Goal: Entertainment & Leisure: Browse casually

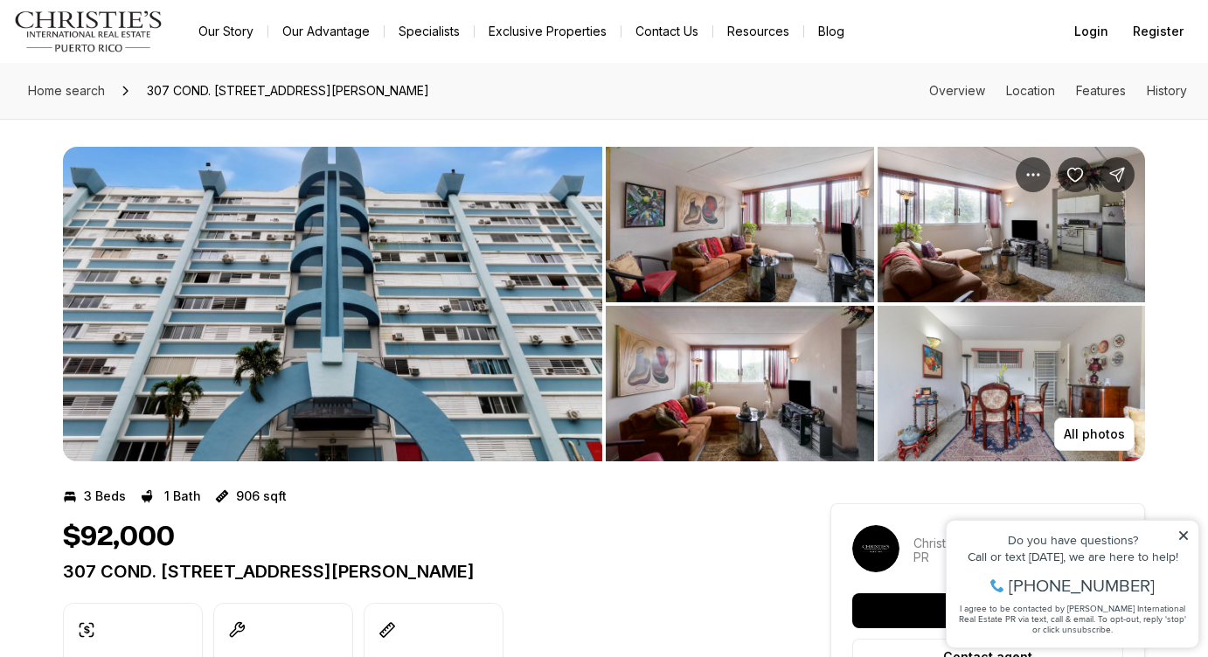
click at [697, 249] on img "View image gallery" at bounding box center [740, 225] width 268 height 156
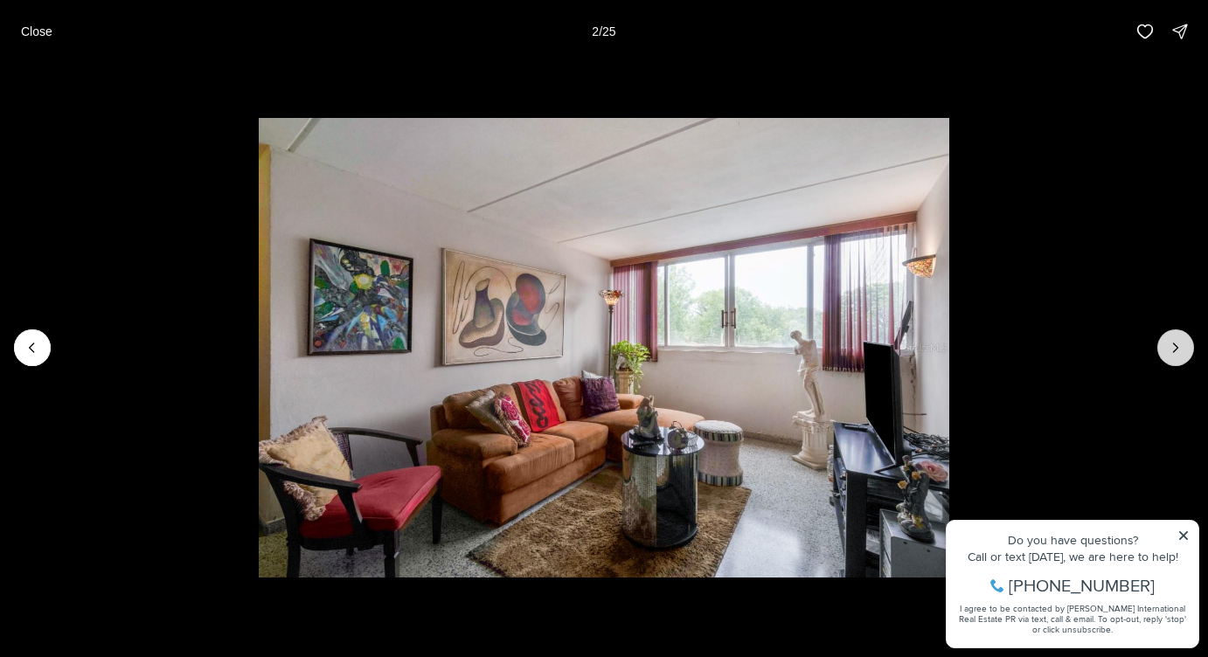
click at [1176, 348] on icon "Next slide" at bounding box center [1175, 347] width 17 height 17
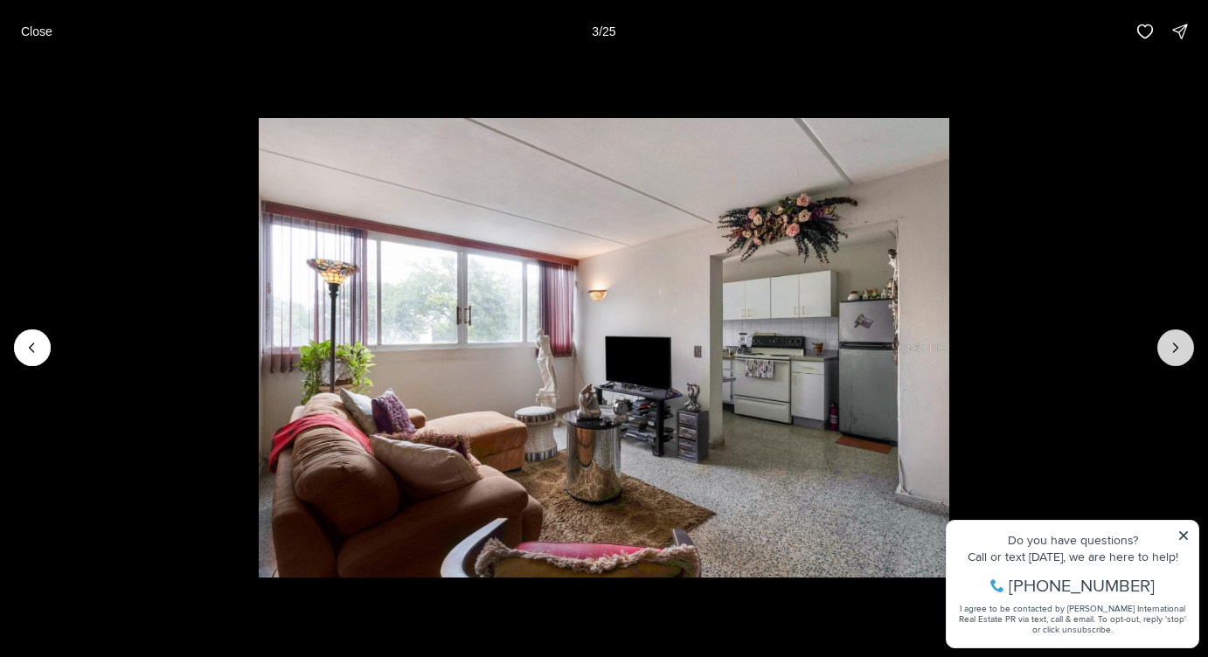
click at [1171, 347] on icon "Next slide" at bounding box center [1175, 347] width 17 height 17
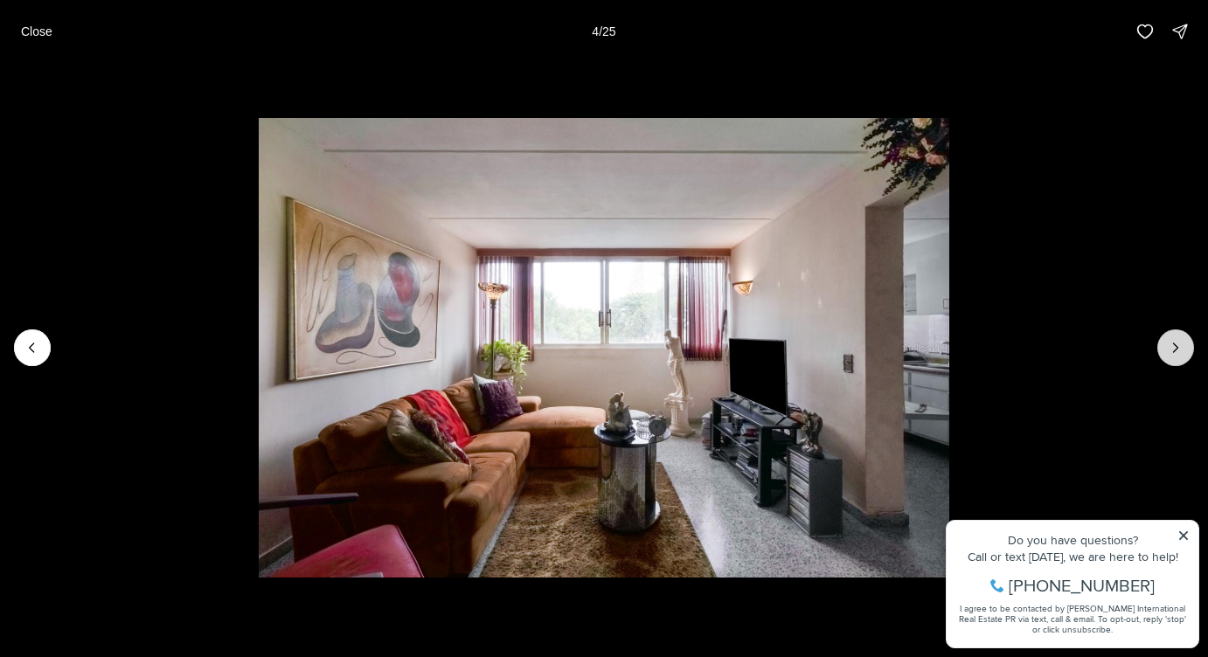
click at [1171, 347] on icon "Next slide" at bounding box center [1175, 347] width 17 height 17
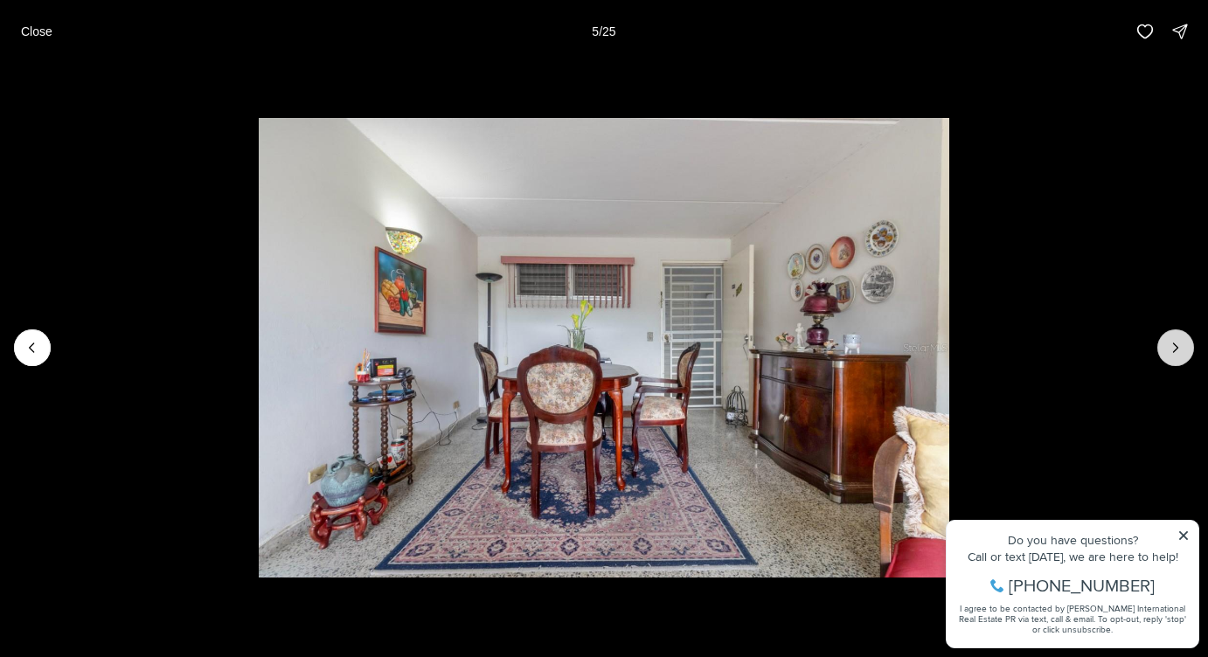
click at [1171, 347] on icon "Next slide" at bounding box center [1175, 347] width 17 height 17
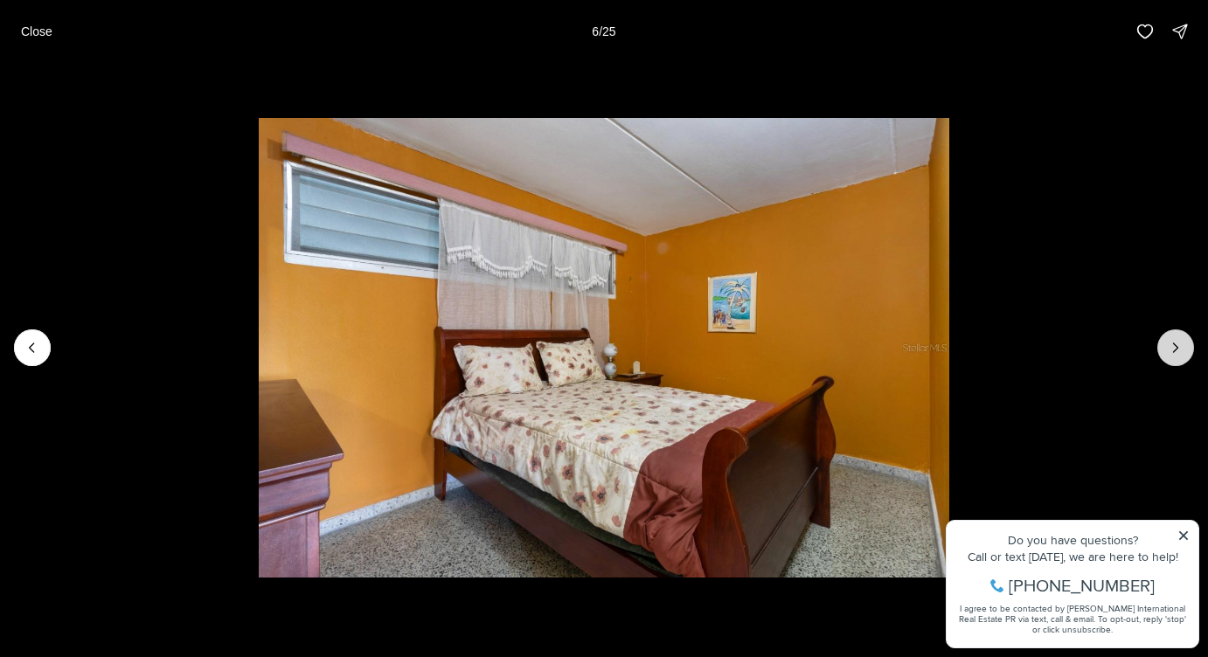
click at [1171, 347] on icon "Next slide" at bounding box center [1175, 347] width 17 height 17
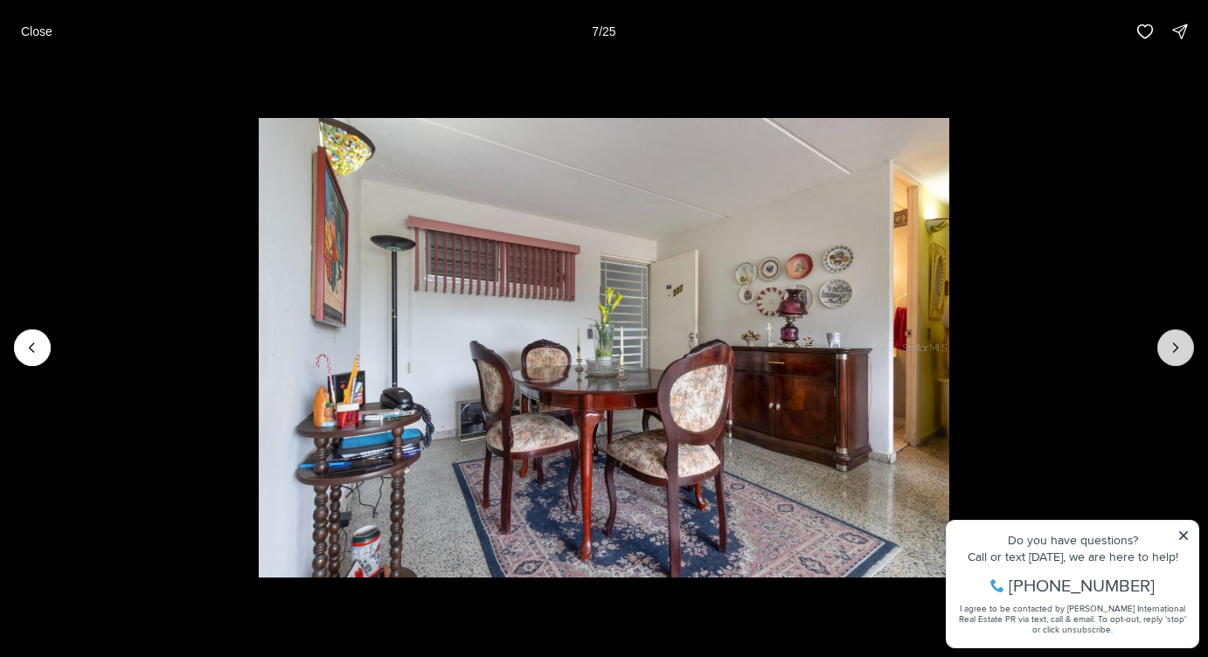
click at [1171, 347] on icon "Next slide" at bounding box center [1175, 347] width 17 height 17
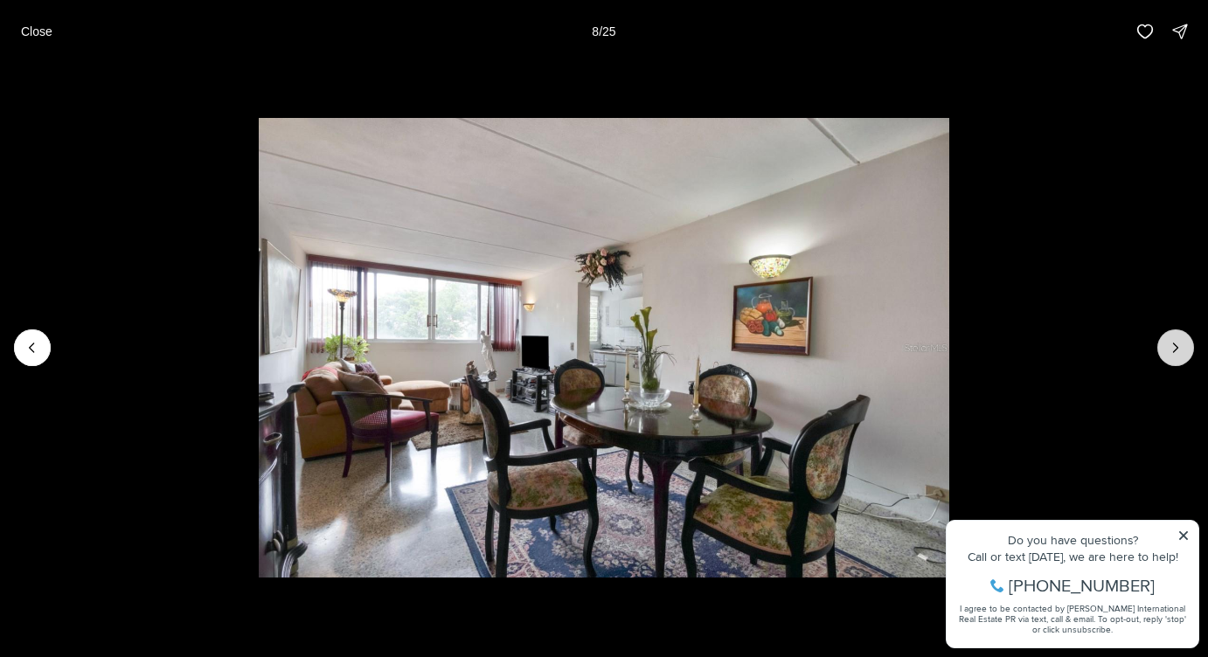
click at [1171, 347] on icon "Next slide" at bounding box center [1175, 347] width 17 height 17
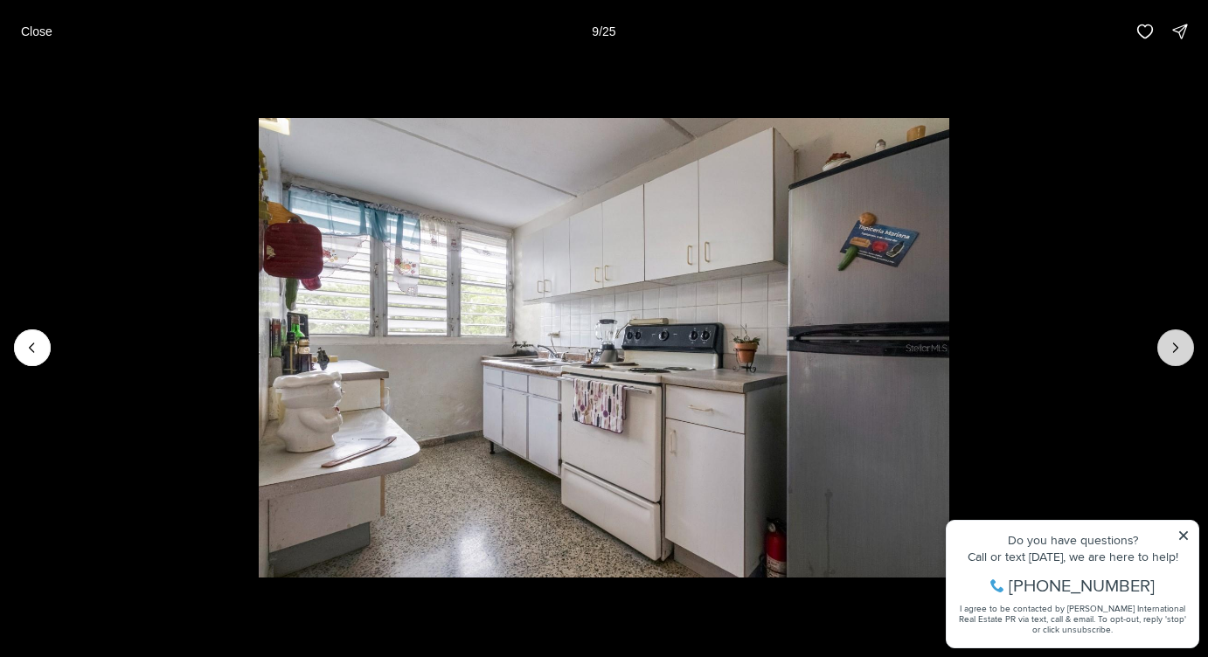
click at [1171, 347] on icon "Next slide" at bounding box center [1175, 347] width 17 height 17
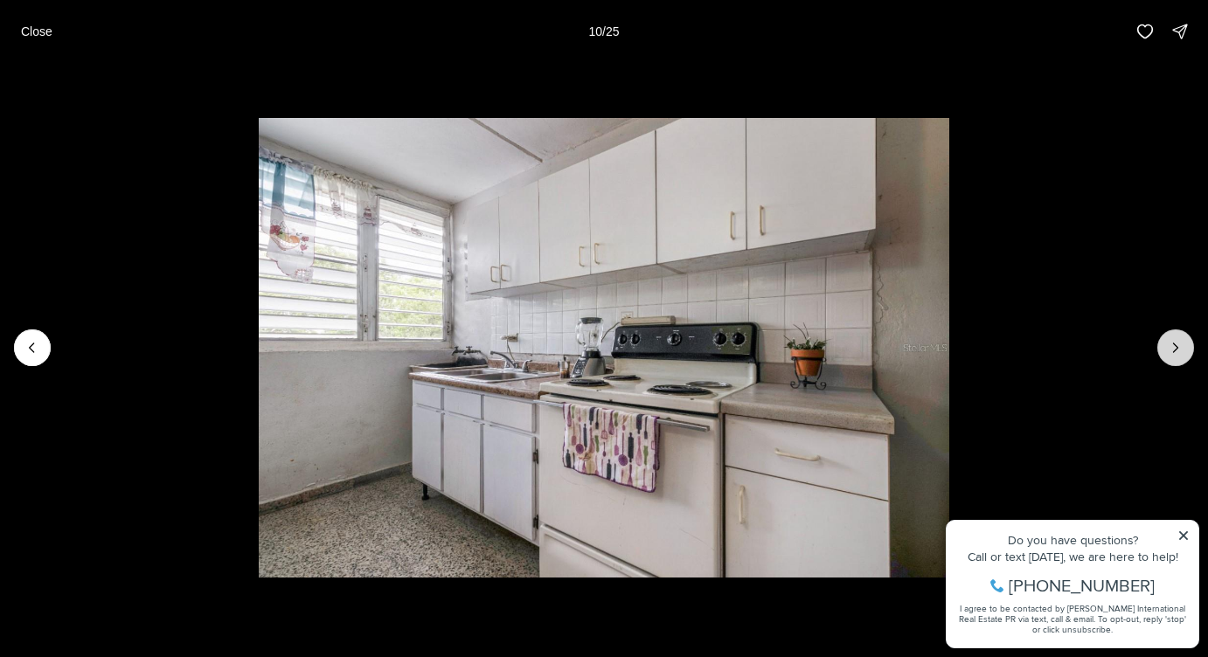
click at [1171, 347] on icon "Next slide" at bounding box center [1175, 347] width 17 height 17
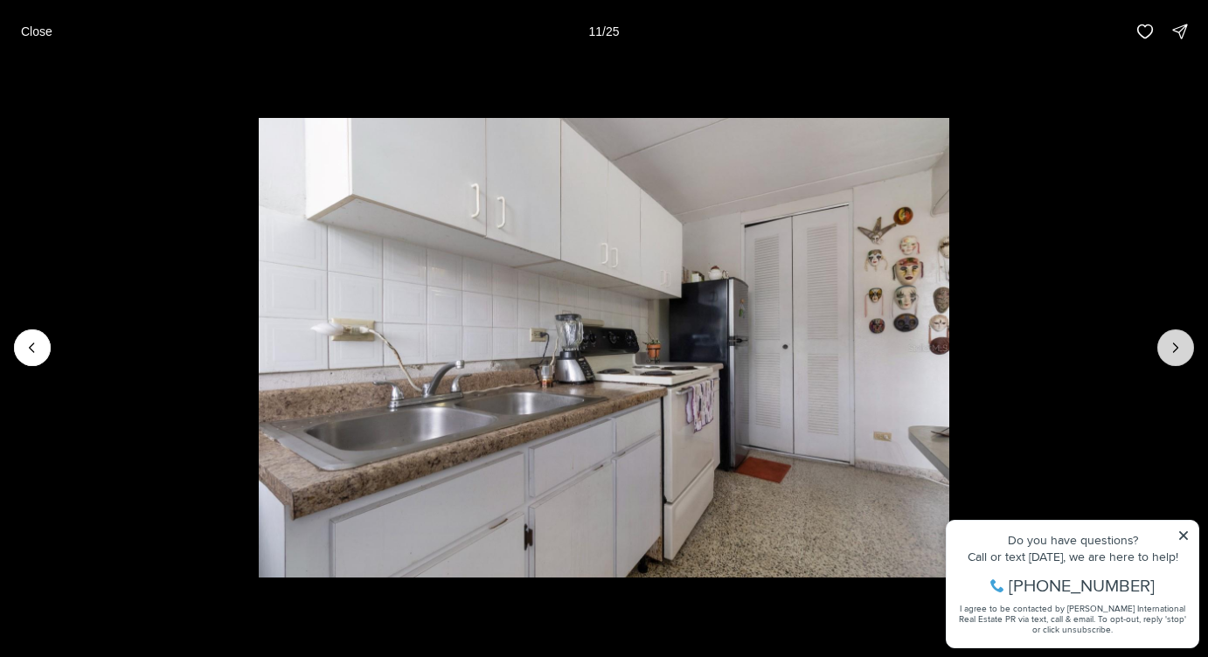
click at [1171, 347] on icon "Next slide" at bounding box center [1175, 347] width 17 height 17
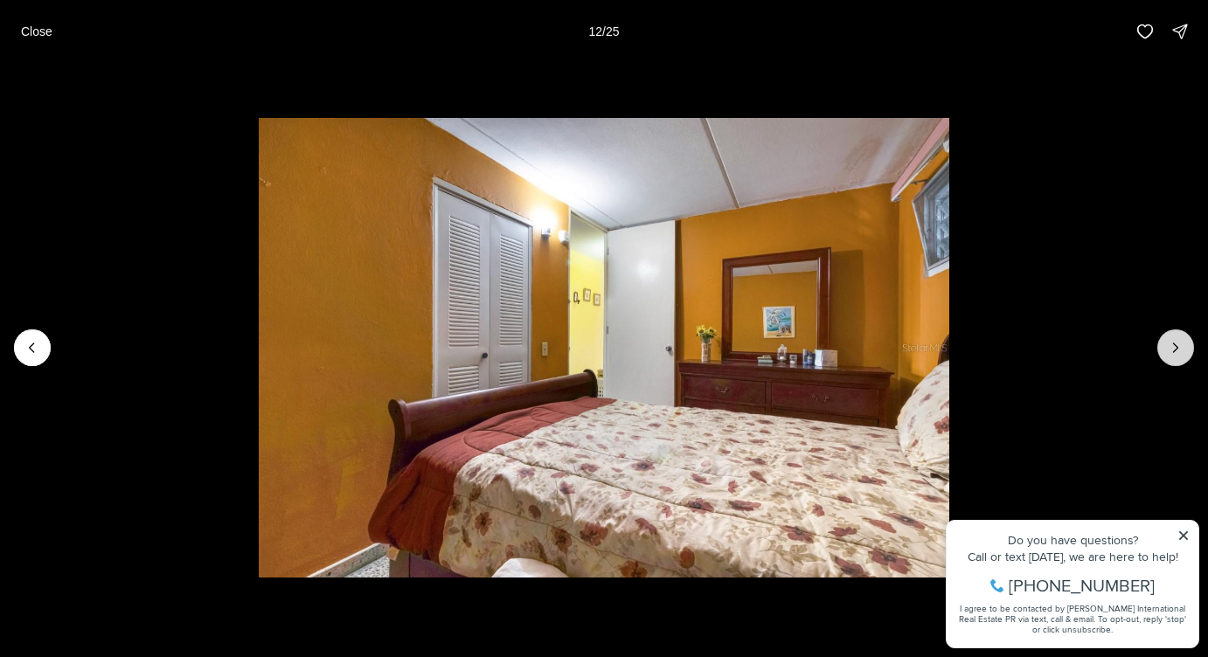
click at [1171, 347] on icon "Next slide" at bounding box center [1175, 347] width 17 height 17
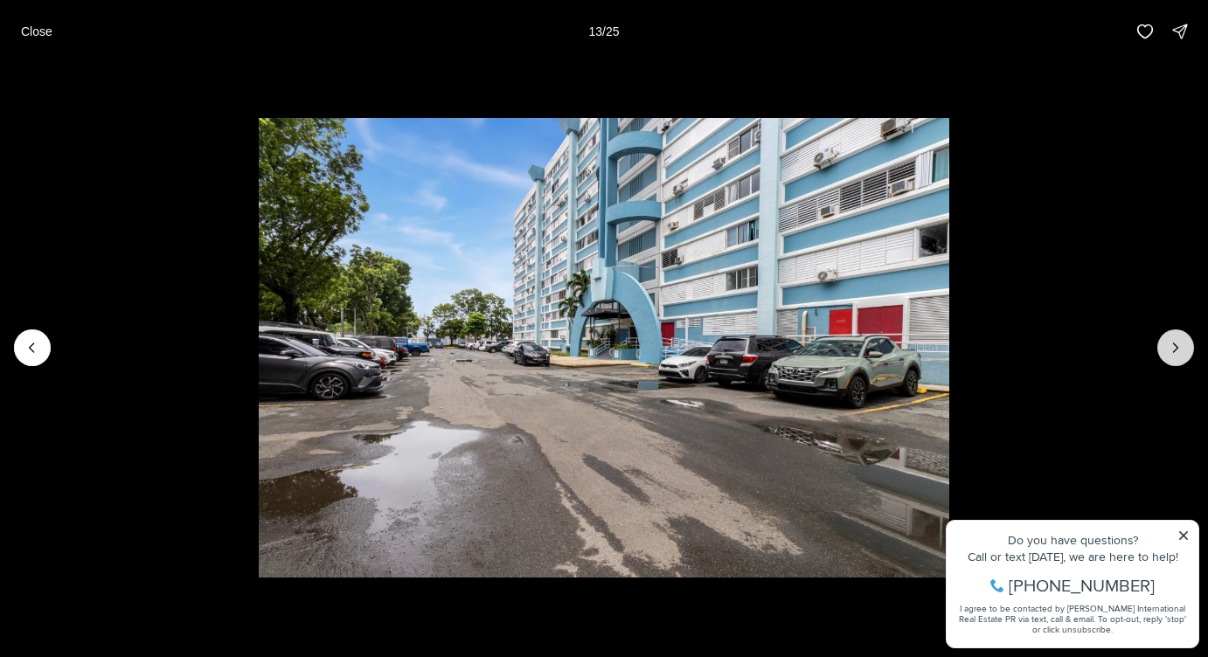
click at [1171, 347] on icon "Next slide" at bounding box center [1175, 347] width 17 height 17
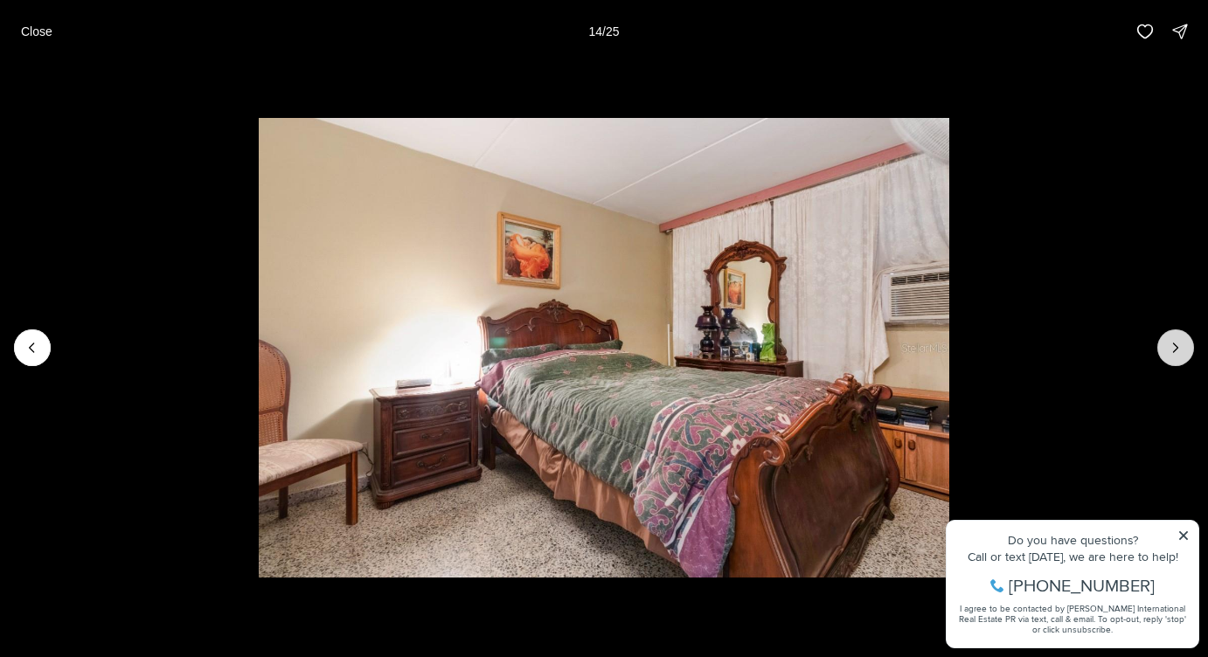
click at [1171, 347] on icon "Next slide" at bounding box center [1175, 347] width 17 height 17
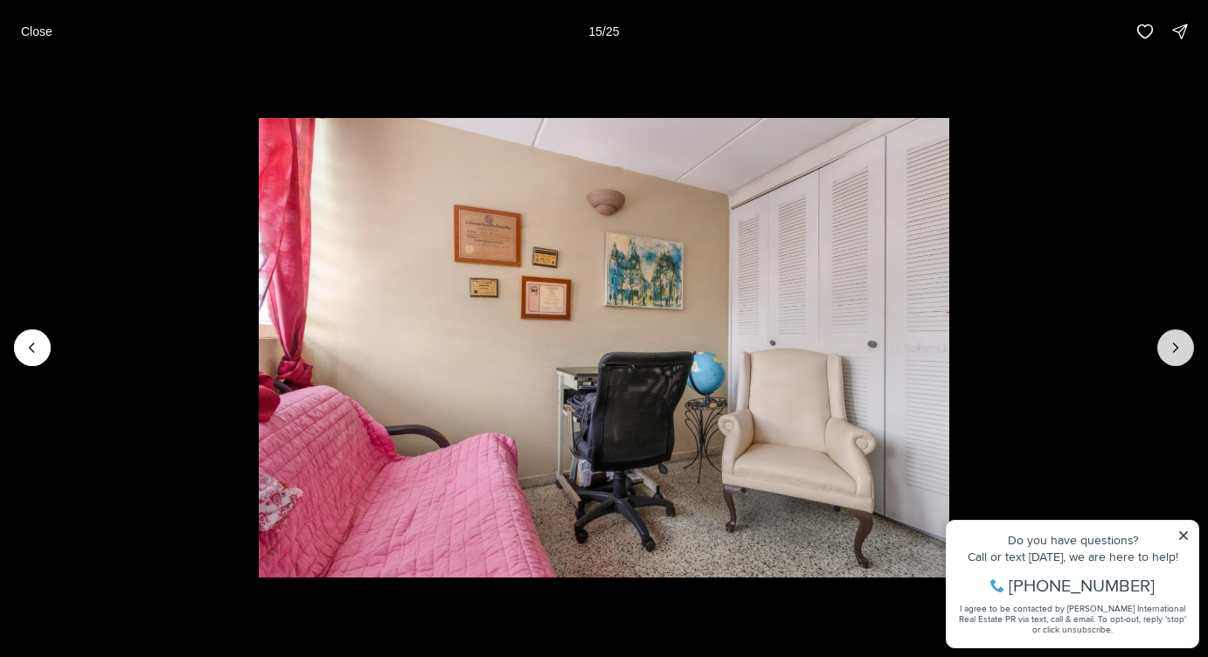
click at [1171, 347] on icon "Next slide" at bounding box center [1175, 347] width 17 height 17
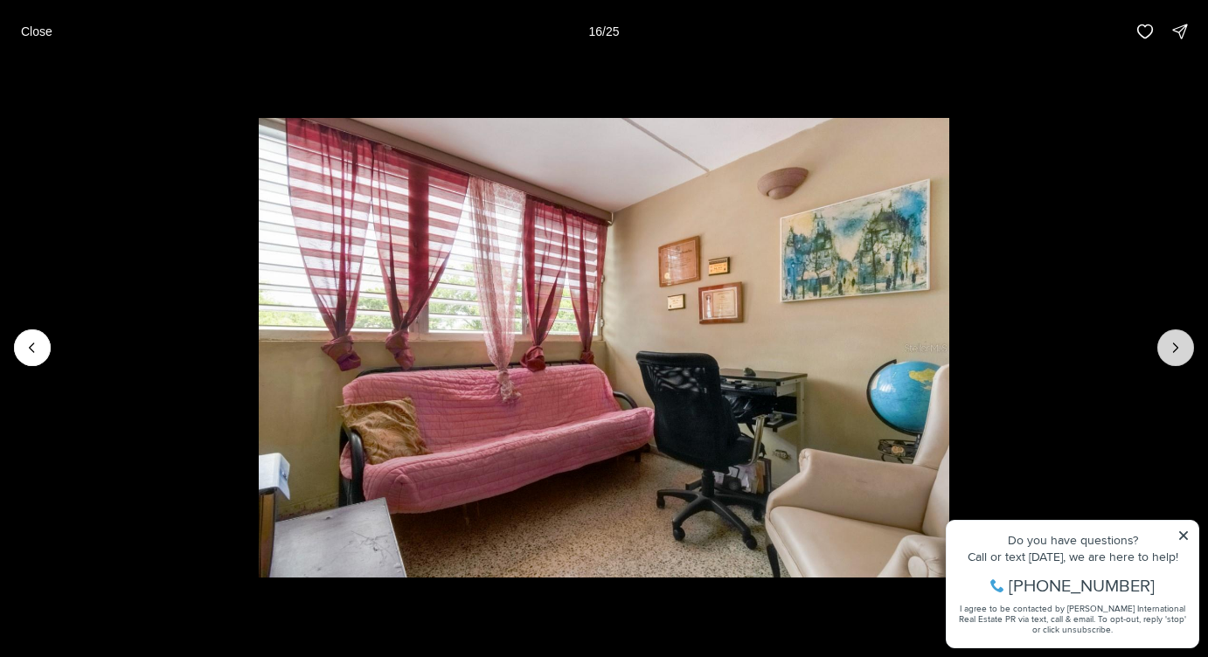
click at [1171, 347] on icon "Next slide" at bounding box center [1175, 347] width 17 height 17
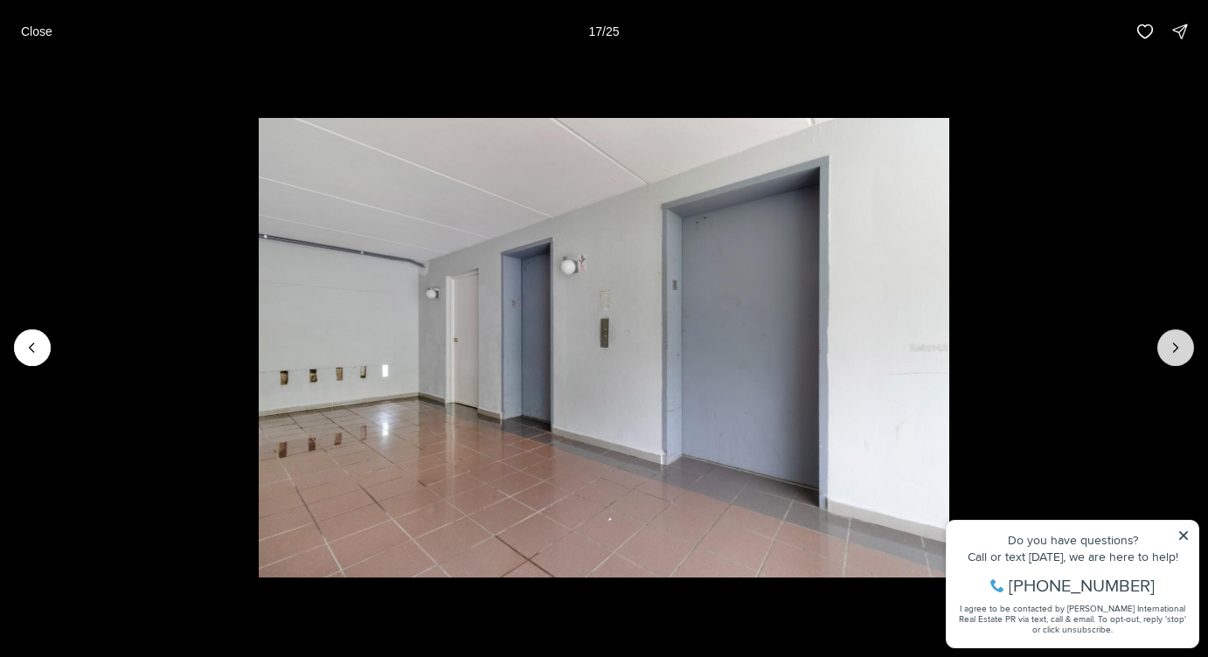
click at [1171, 347] on icon "Next slide" at bounding box center [1175, 347] width 17 height 17
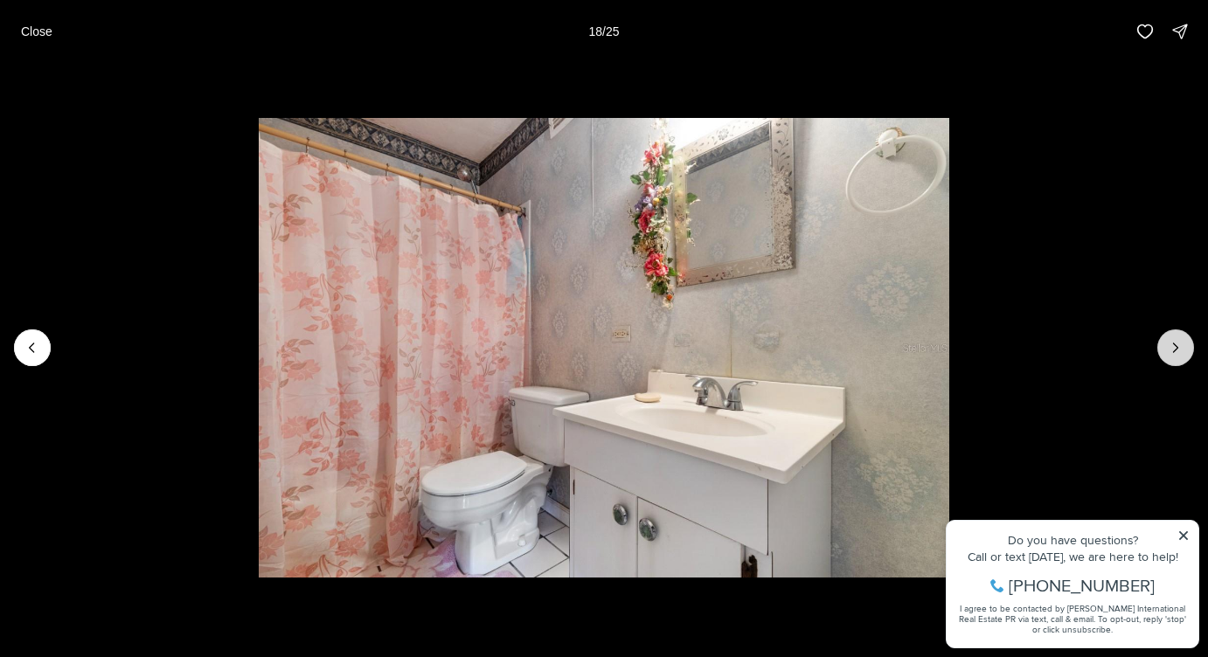
click at [1171, 347] on icon "Next slide" at bounding box center [1175, 347] width 17 height 17
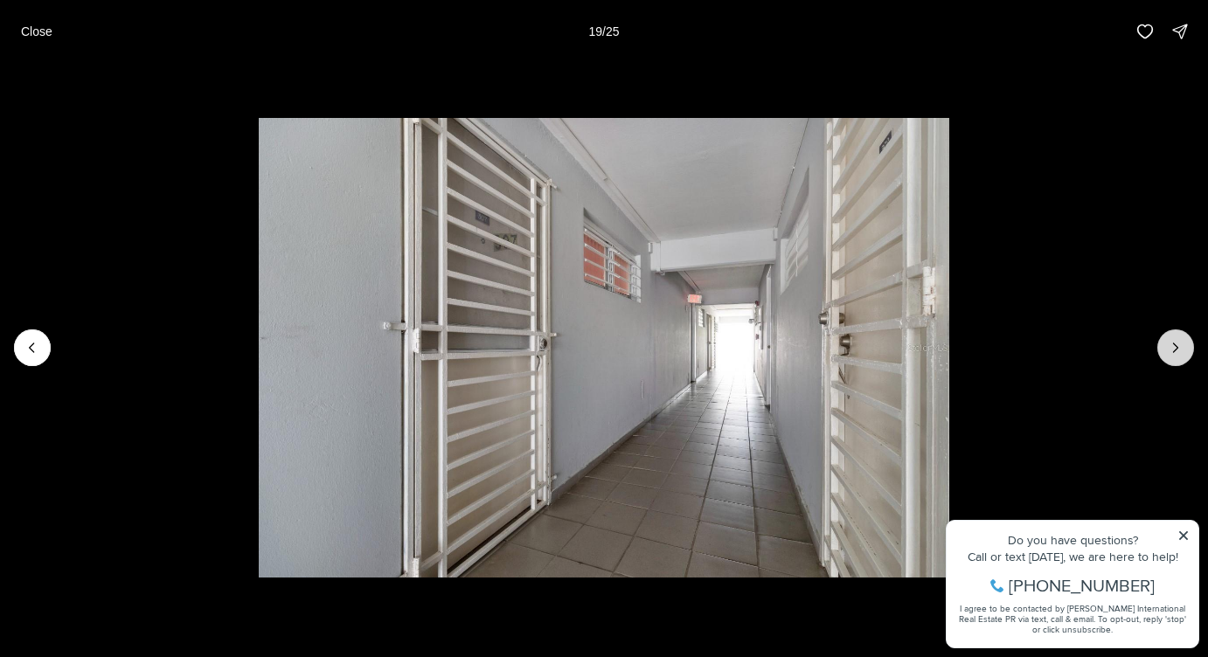
click at [1170, 347] on icon "Next slide" at bounding box center [1175, 347] width 17 height 17
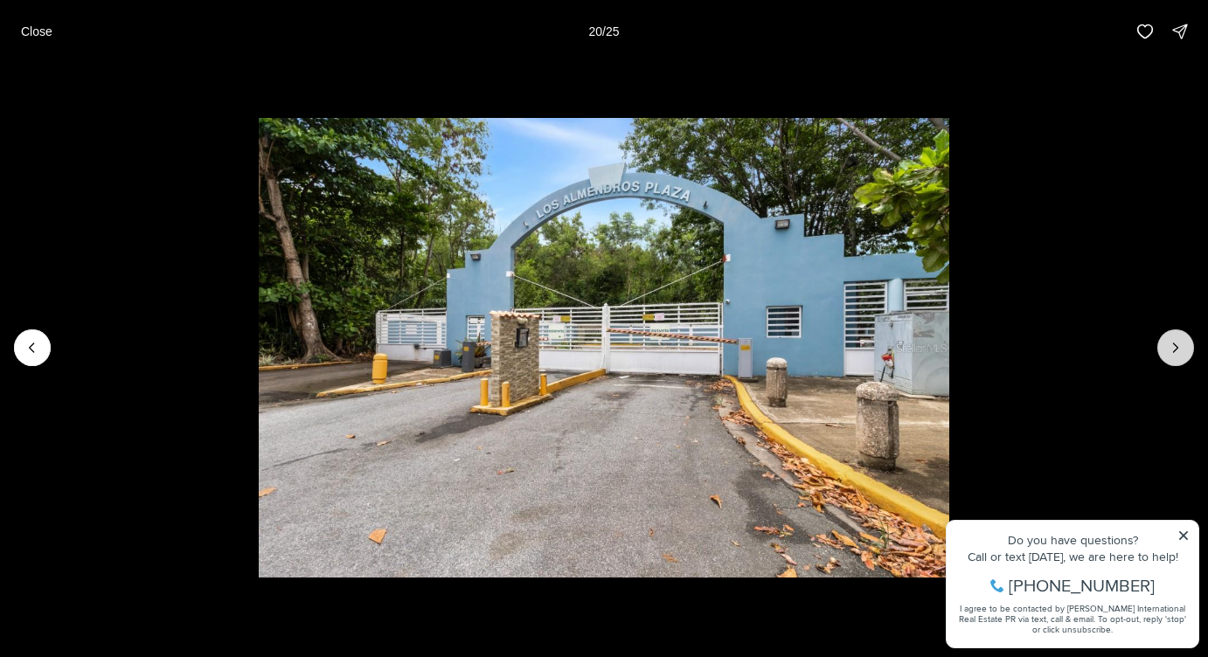
click at [1170, 347] on icon "Next slide" at bounding box center [1175, 347] width 17 height 17
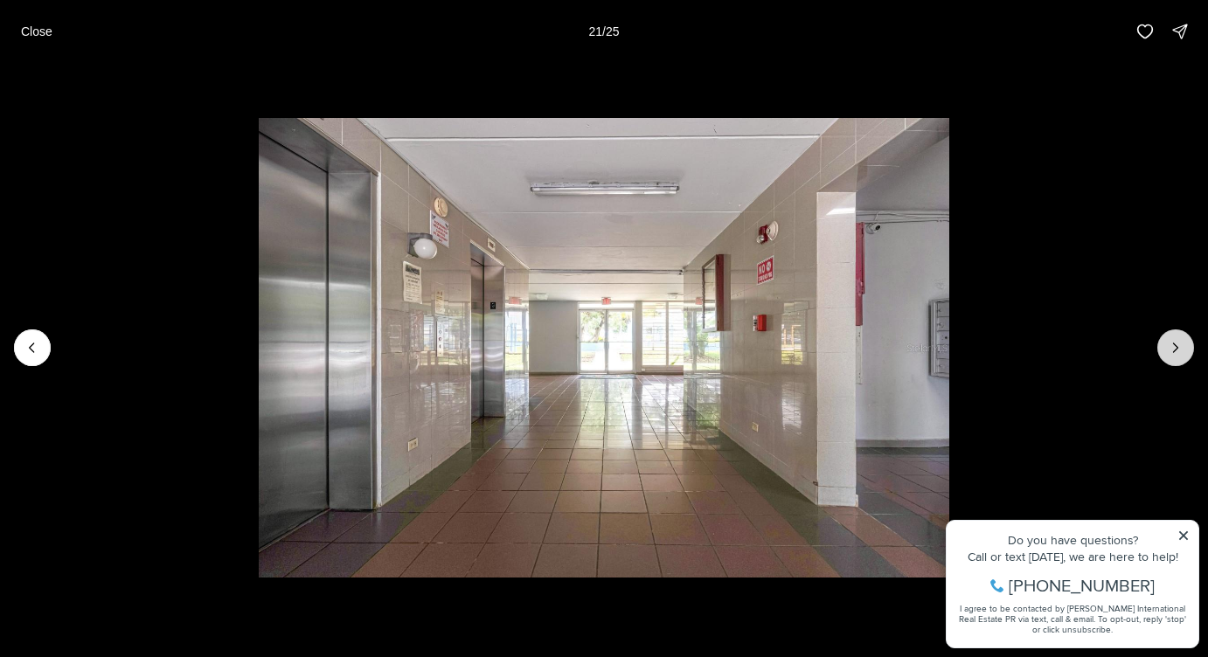
click at [1169, 347] on icon "Next slide" at bounding box center [1175, 347] width 17 height 17
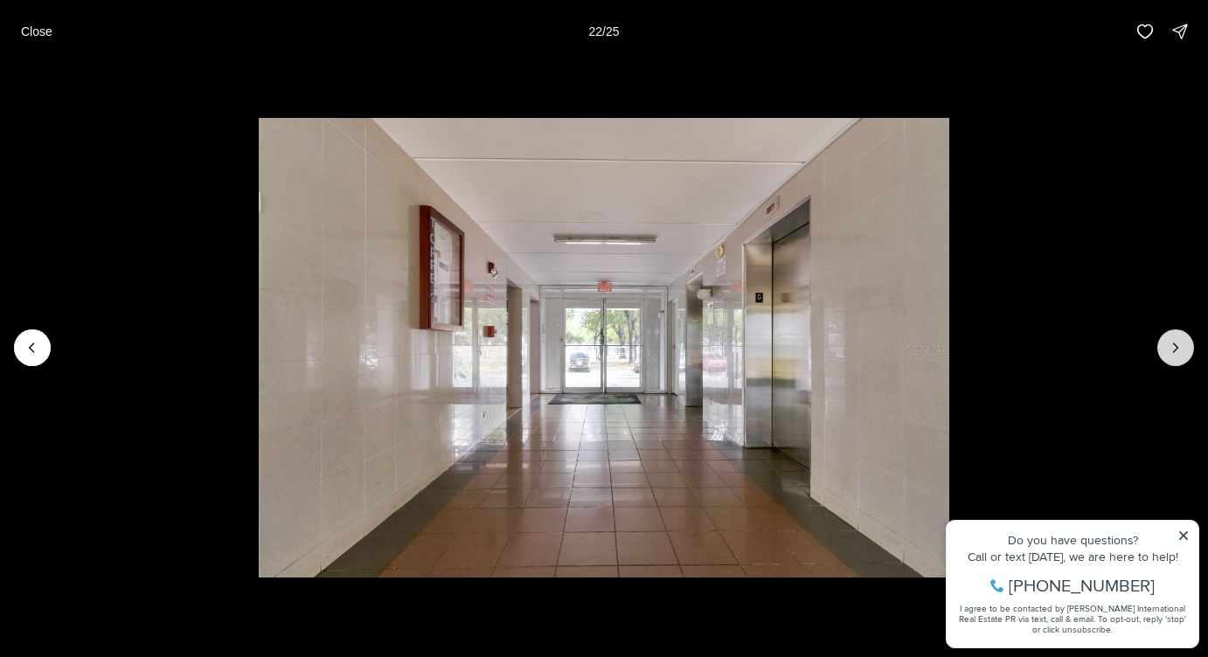
click at [1169, 347] on icon "Next slide" at bounding box center [1175, 347] width 17 height 17
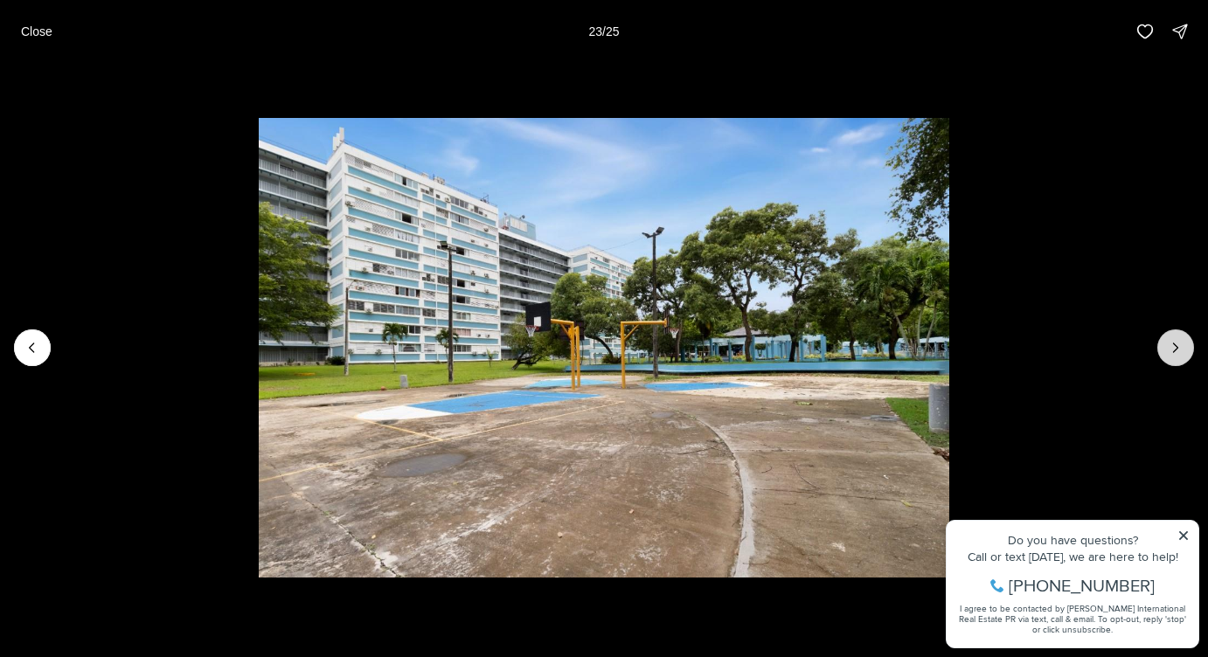
click at [1169, 347] on icon "Next slide" at bounding box center [1175, 347] width 17 height 17
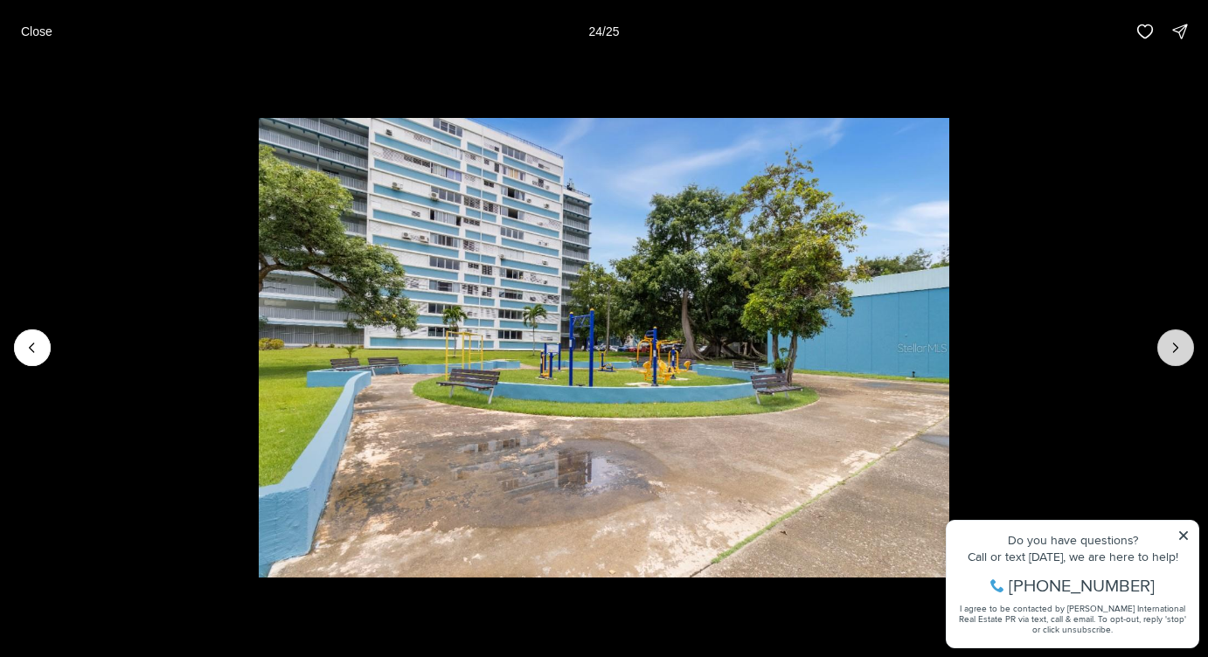
click at [1169, 347] on icon "Next slide" at bounding box center [1175, 347] width 17 height 17
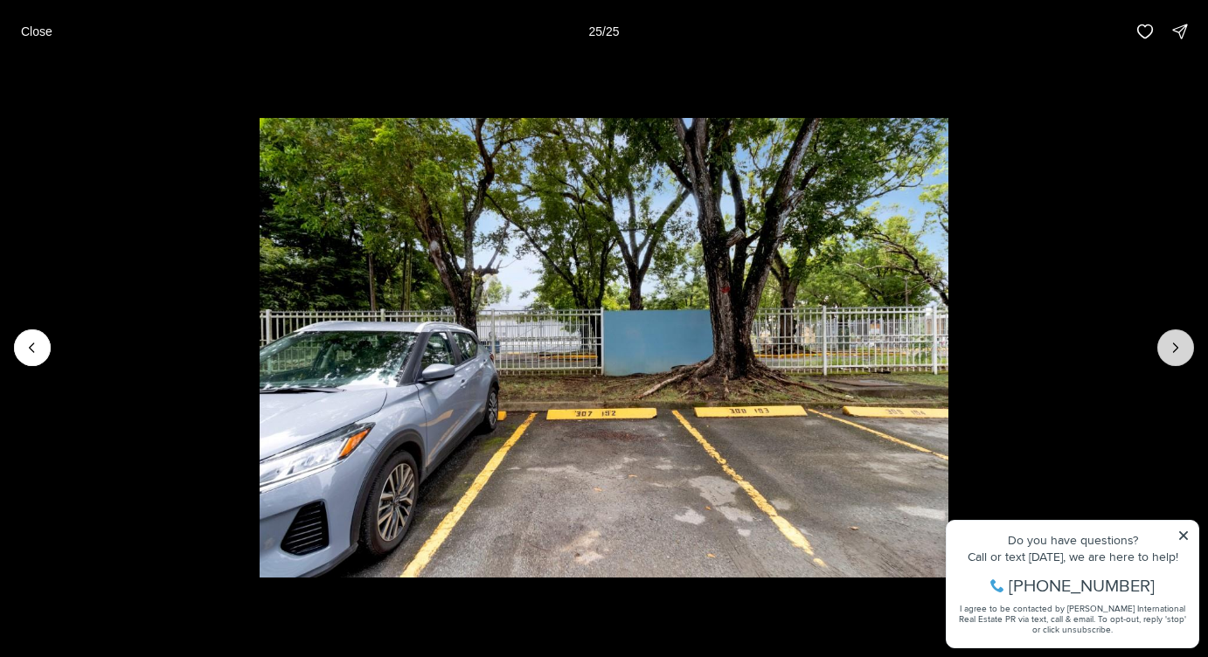
click at [1169, 347] on div at bounding box center [1175, 348] width 37 height 37
click at [1174, 346] on div at bounding box center [1175, 348] width 37 height 37
click at [1177, 348] on div at bounding box center [1175, 348] width 37 height 37
click at [45, 34] on p "Close" at bounding box center [36, 31] width 31 height 14
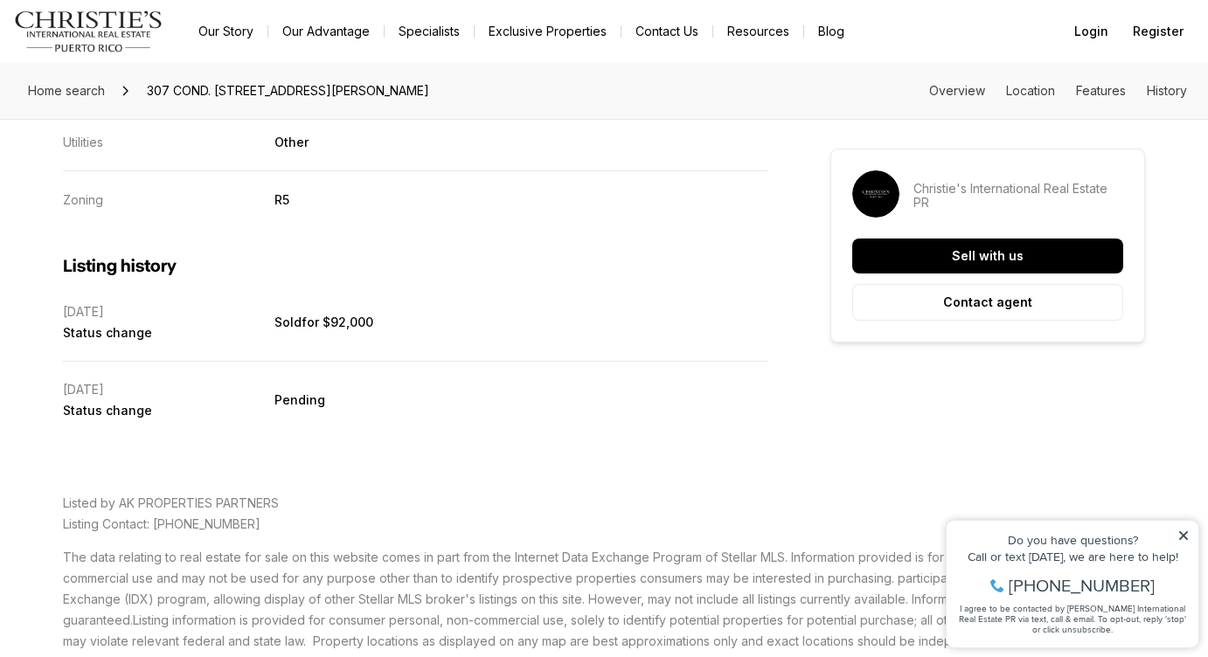
scroll to position [3427, 0]
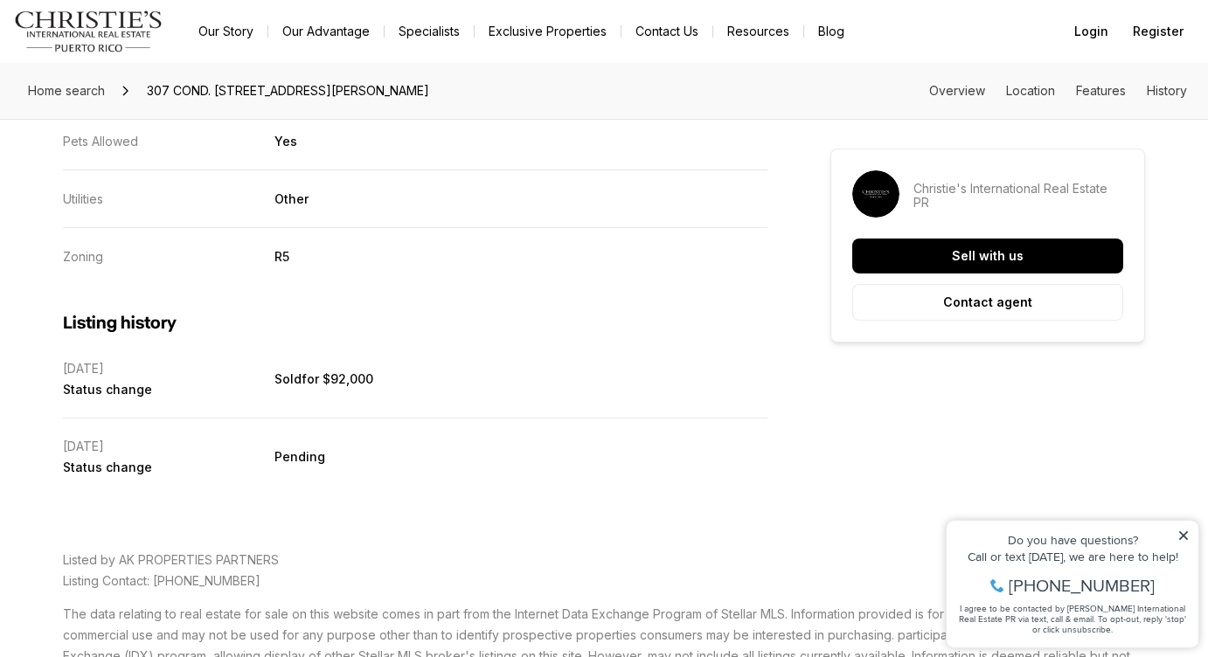
click at [1183, 533] on icon at bounding box center [1183, 536] width 12 height 12
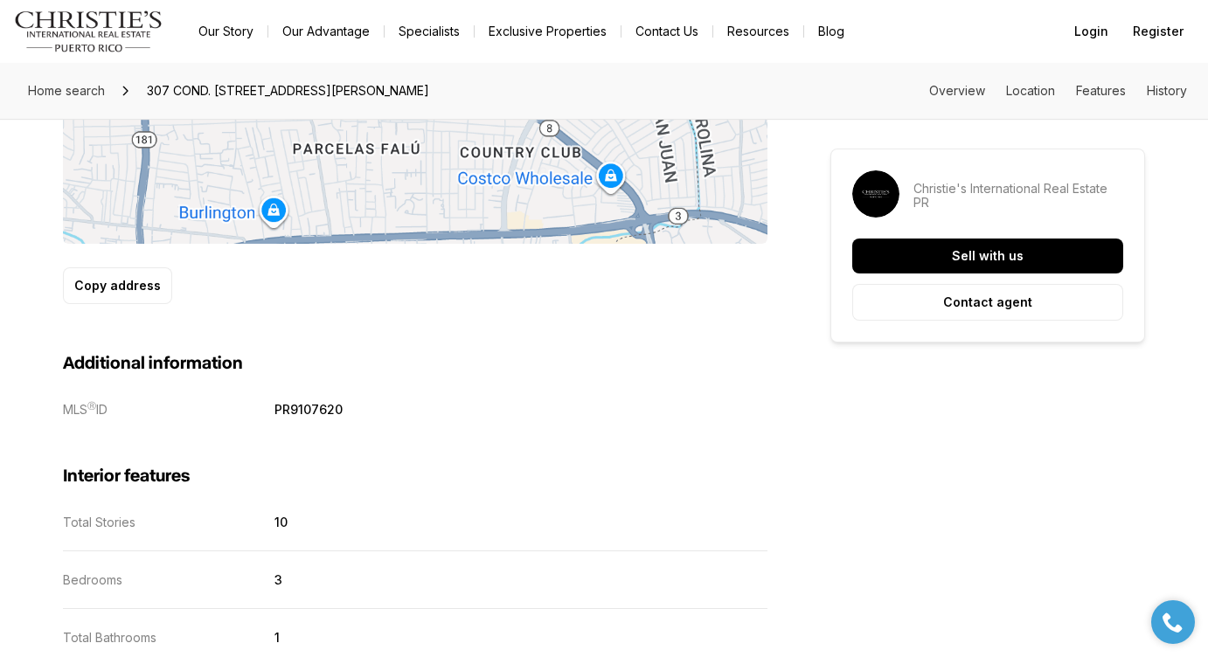
scroll to position [1118, 0]
